Goal: Information Seeking & Learning: Learn about a topic

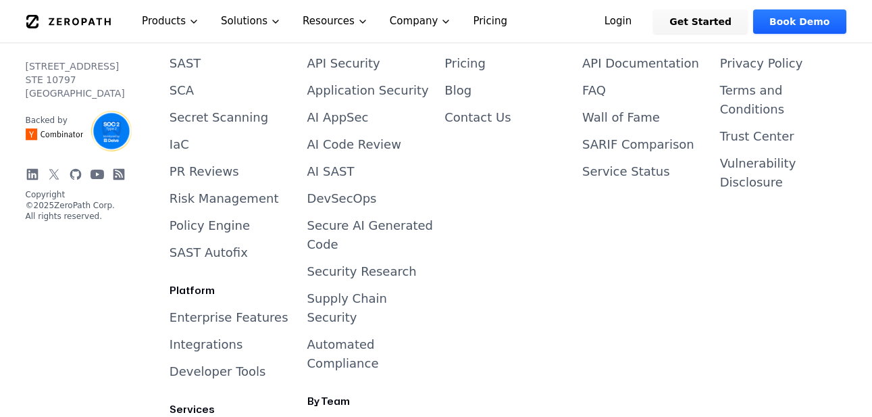
scroll to position [5715, 0]
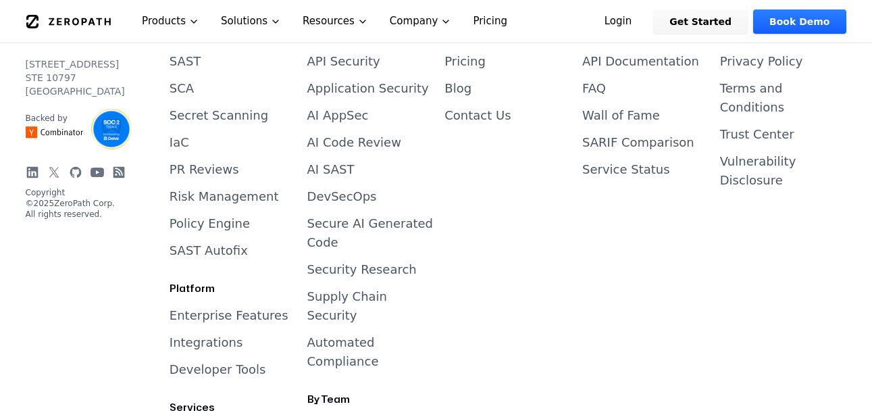
click at [36, 166] on icon at bounding box center [31, 171] width 11 height 11
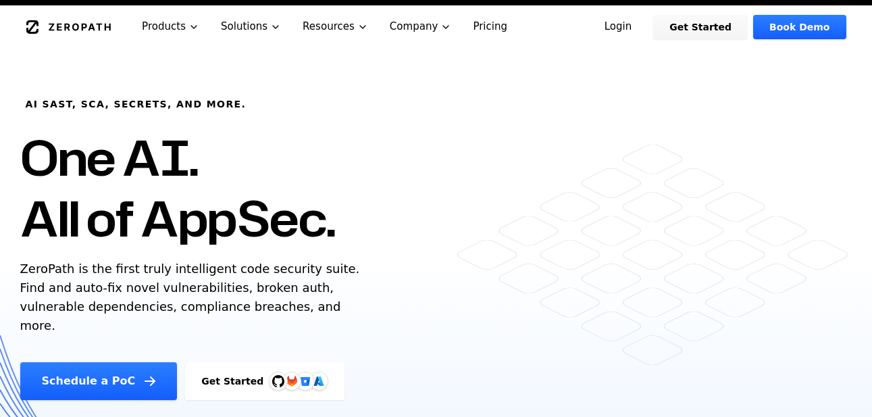
scroll to position [0, 0]
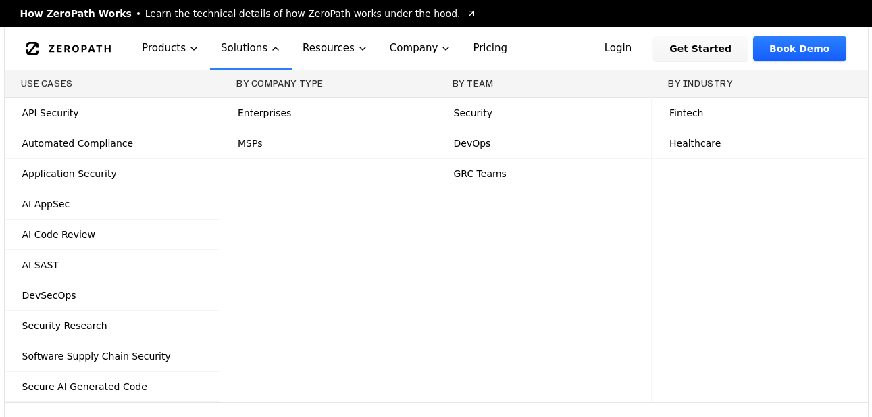
click at [243, 44] on button "Solutions" at bounding box center [251, 48] width 82 height 43
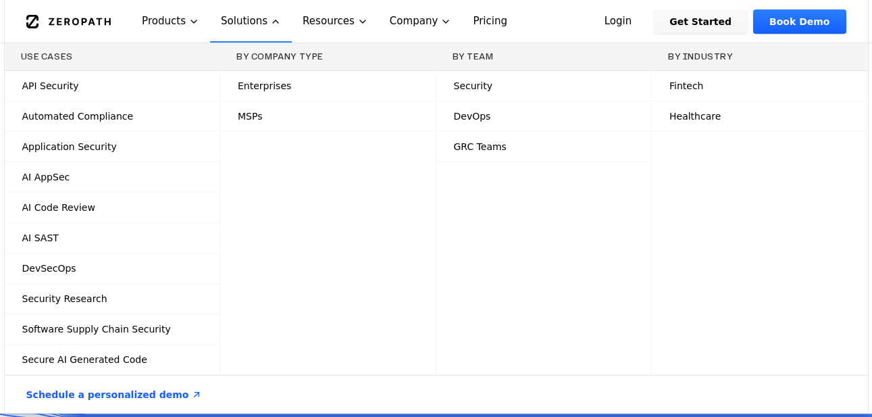
scroll to position [66, 0]
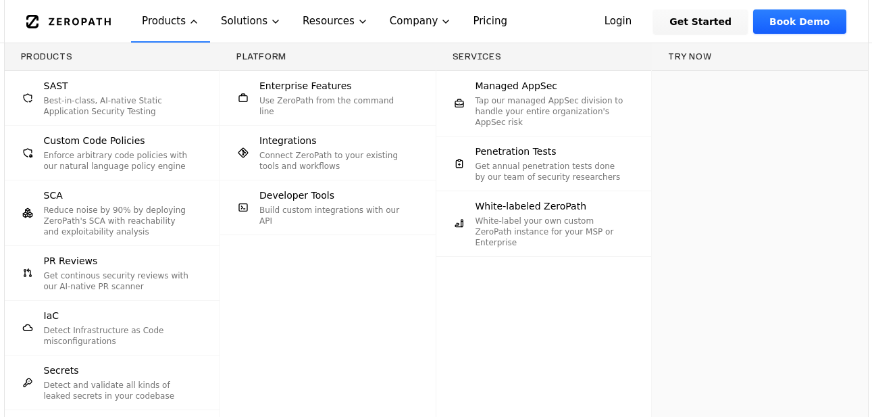
click at [108, 231] on p "Reduce noise by 90% by deploying ZeroPath's SCA with reachability and exploitab…" at bounding box center [118, 221] width 149 height 32
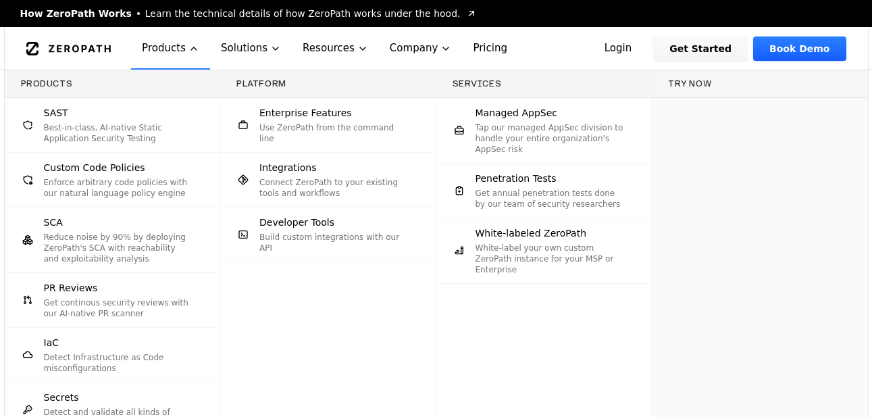
click at [60, 222] on span "SCA" at bounding box center [53, 223] width 19 height 14
click at [198, 242] on icon at bounding box center [198, 239] width 11 height 11
click at [200, 241] on icon at bounding box center [198, 239] width 11 height 11
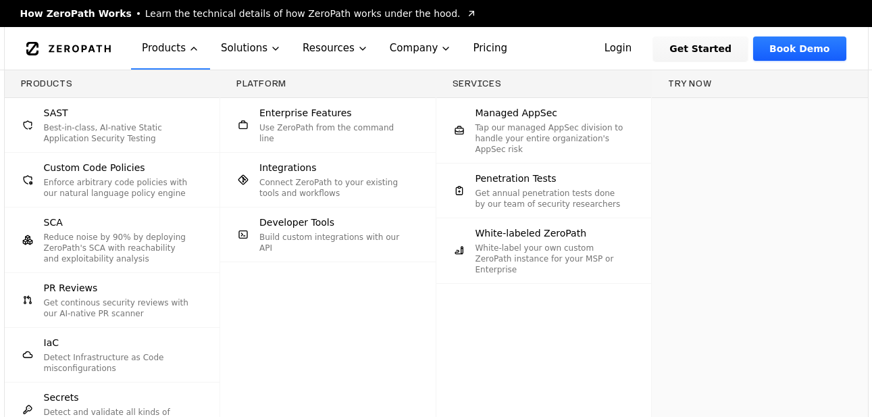
click at [200, 241] on icon at bounding box center [198, 239] width 11 height 11
